Goal: Information Seeking & Learning: Learn about a topic

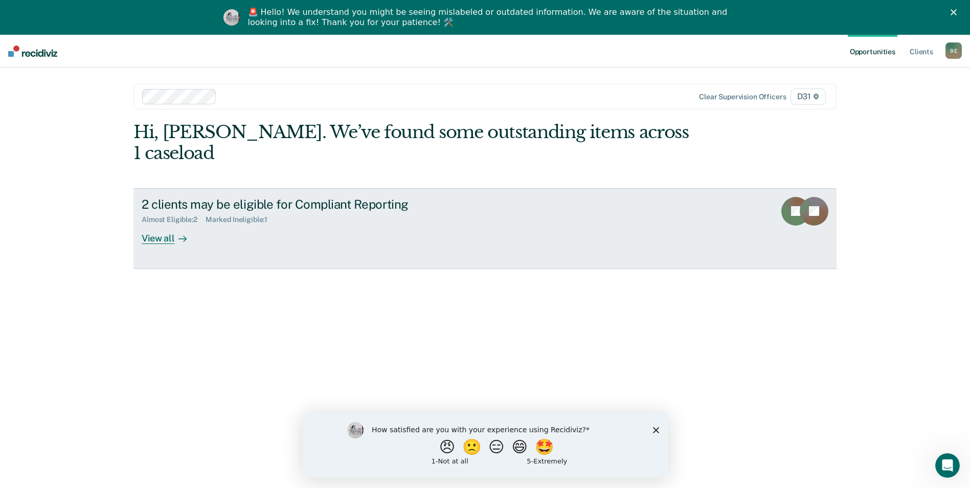
click at [163, 224] on div "View all" at bounding box center [170, 234] width 57 height 20
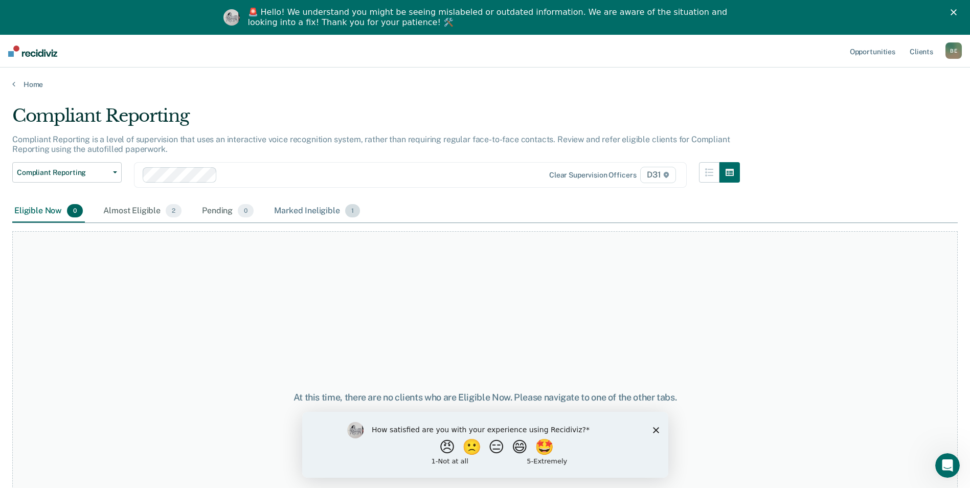
click at [304, 215] on div "Marked Ineligible 1" at bounding box center [317, 211] width 90 height 23
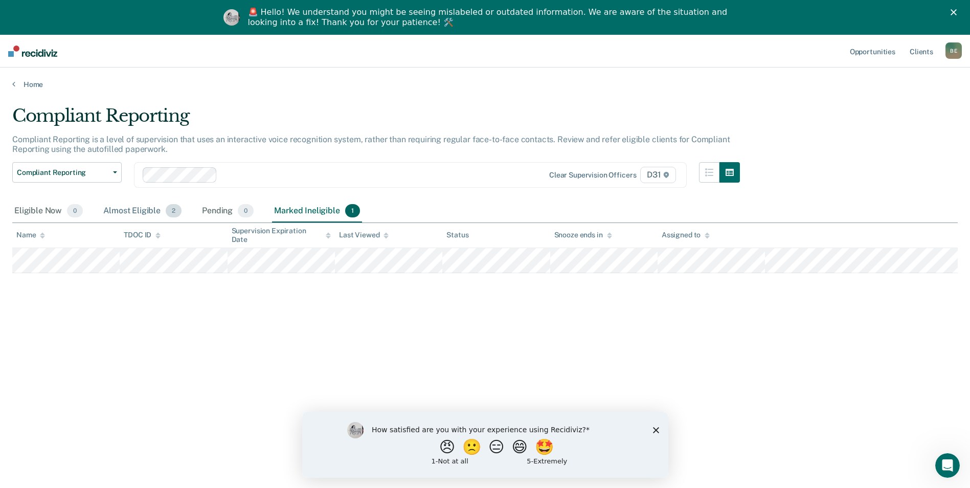
click at [140, 212] on div "Almost Eligible 2" at bounding box center [142, 211] width 82 height 23
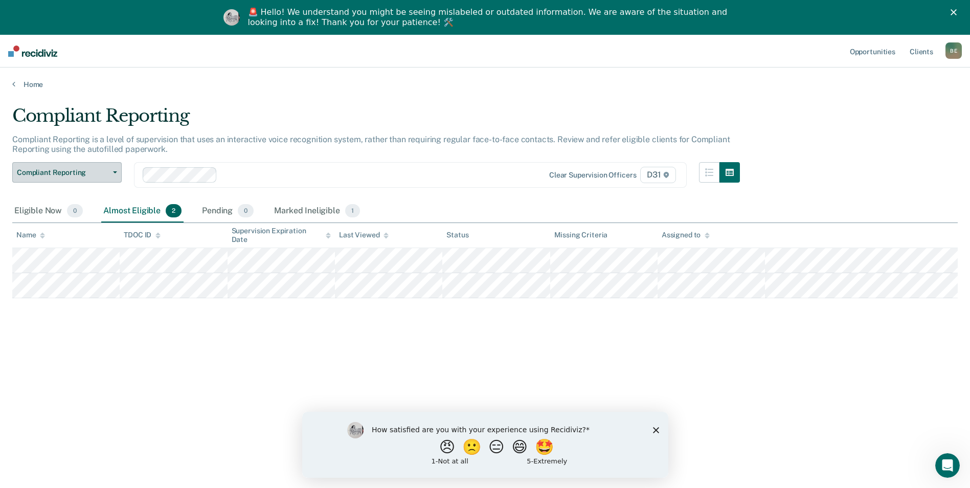
click at [72, 172] on span "Compliant Reporting" at bounding box center [63, 172] width 92 height 9
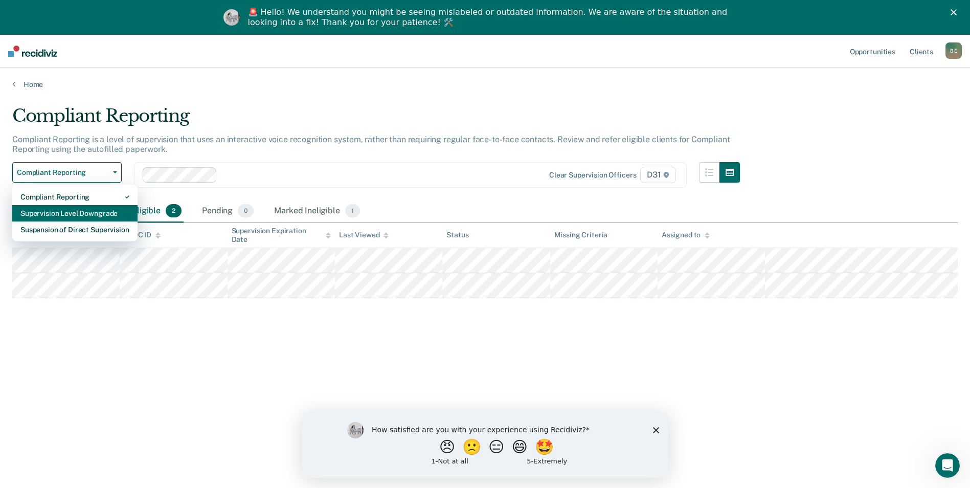
click at [86, 212] on div "Supervision Level Downgrade" at bounding box center [74, 213] width 109 height 16
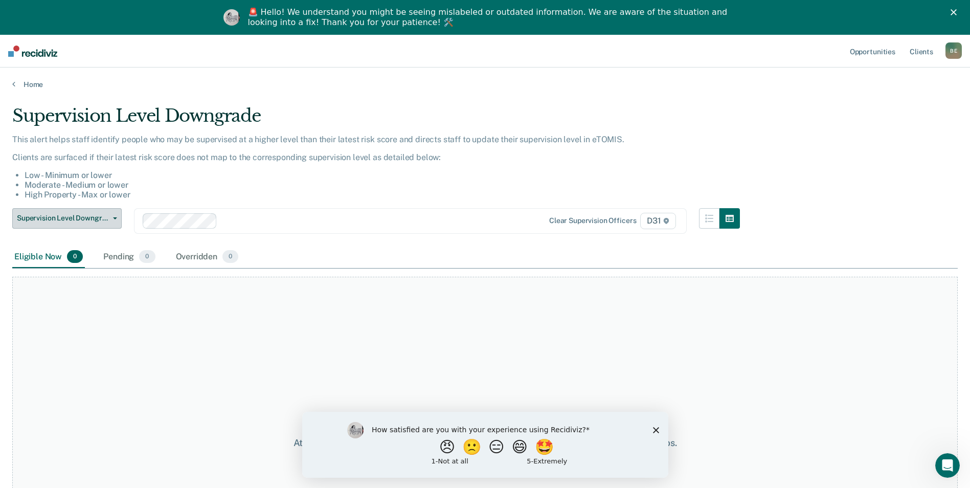
click at [85, 216] on span "Supervision Level Downgrade" at bounding box center [63, 218] width 92 height 9
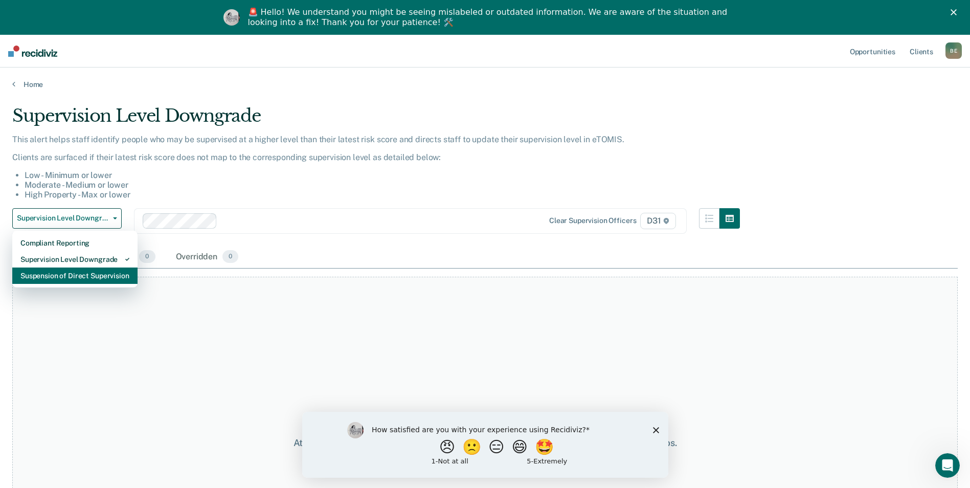
click at [91, 272] on div "Suspension of Direct Supervision" at bounding box center [74, 275] width 109 height 16
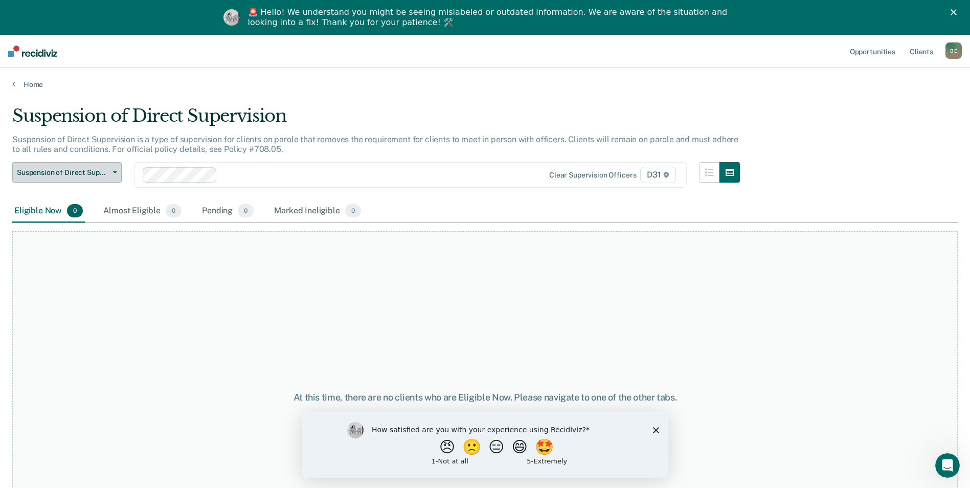
click at [72, 174] on span "Suspension of Direct Supervision" at bounding box center [63, 172] width 92 height 9
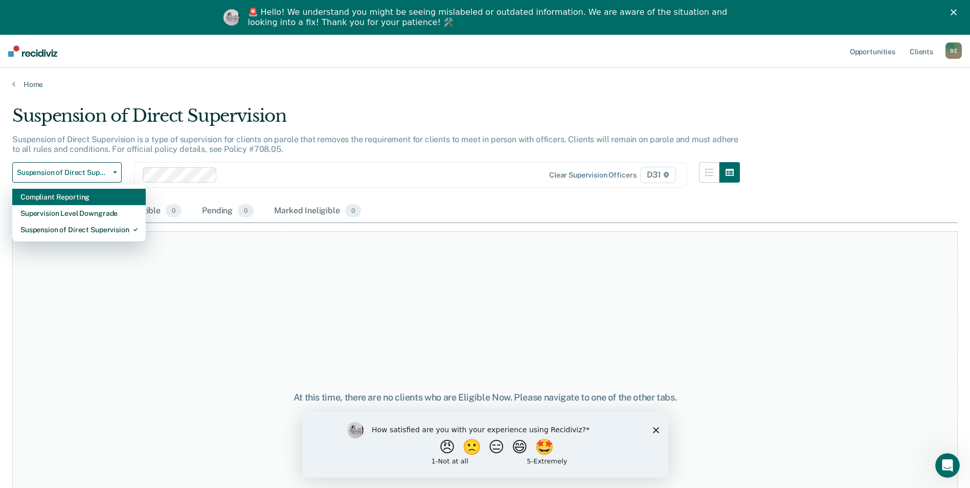
click at [77, 199] on div "Compliant Reporting" at bounding box center [78, 197] width 117 height 16
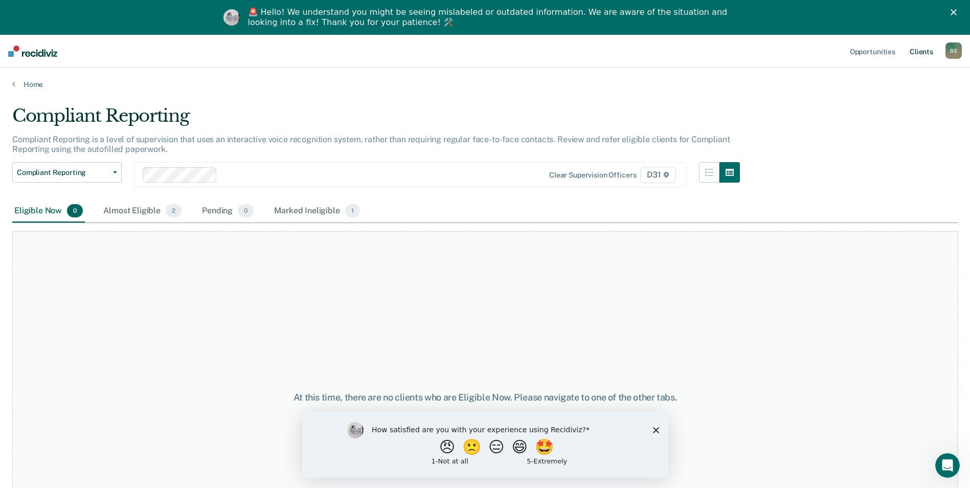
click at [929, 53] on link "Client s" at bounding box center [922, 51] width 28 height 33
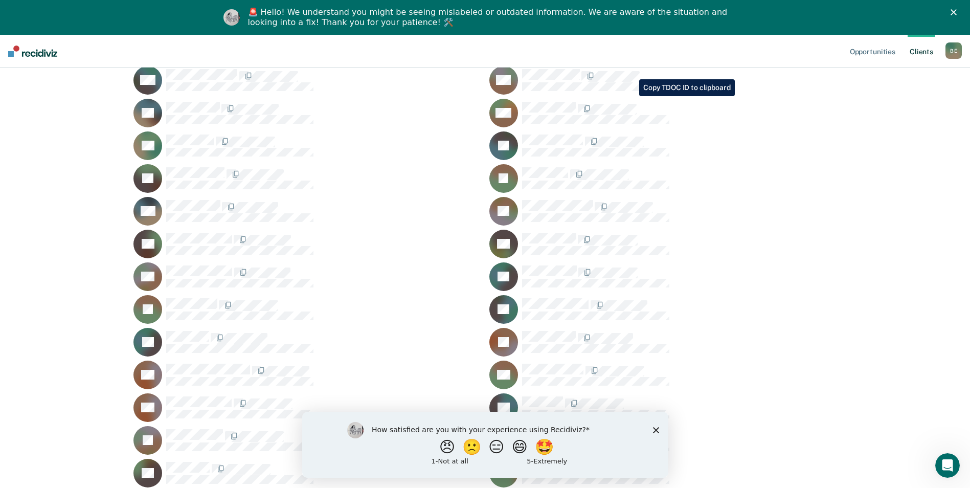
scroll to position [1943, 0]
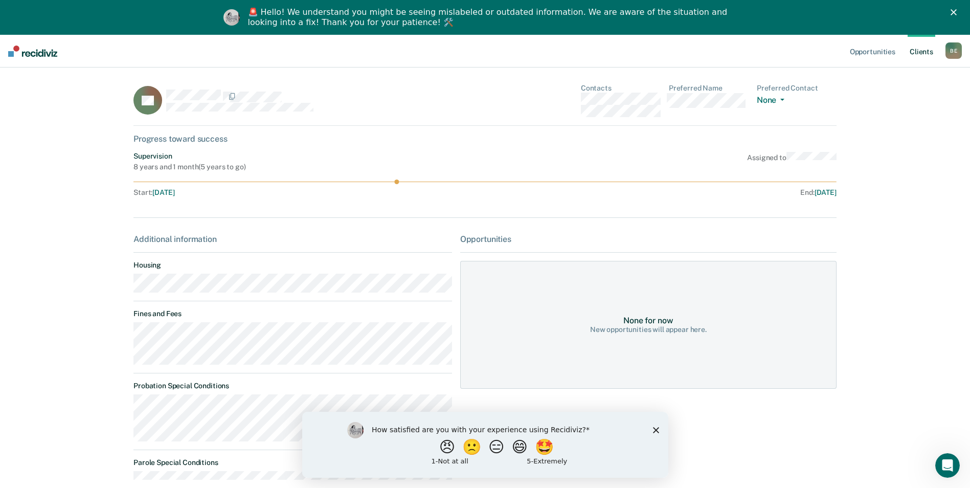
click at [498, 152] on div "Supervision 8 years and 1 month ( 5 years to go ) Assigned to" at bounding box center [484, 161] width 703 height 19
click at [888, 48] on link "Opportunities" at bounding box center [873, 51] width 50 height 33
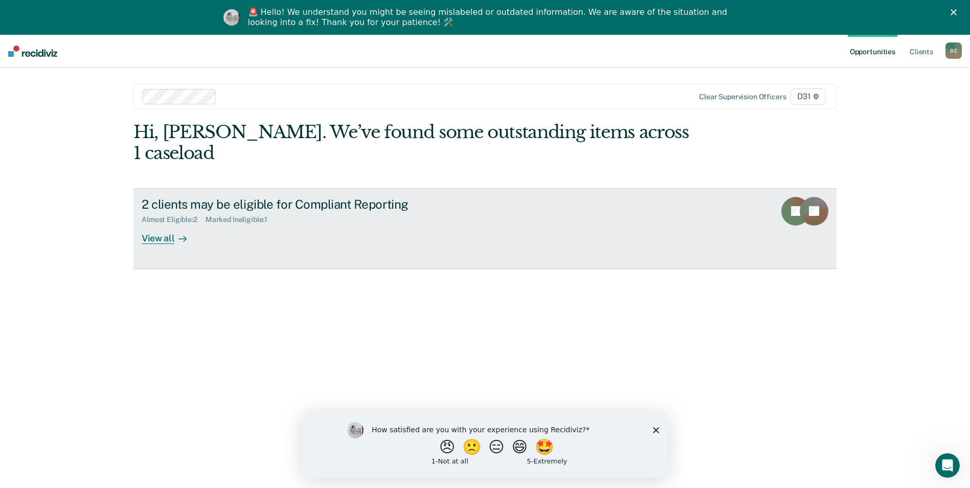
click at [167, 224] on div "View all" at bounding box center [170, 234] width 57 height 20
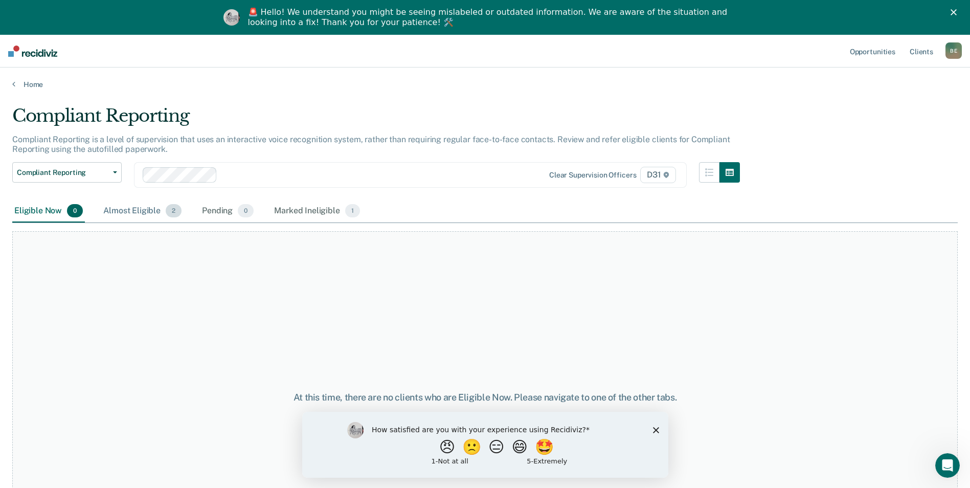
click at [131, 209] on div "Almost Eligible 2" at bounding box center [142, 211] width 82 height 23
